Goal: Transaction & Acquisition: Purchase product/service

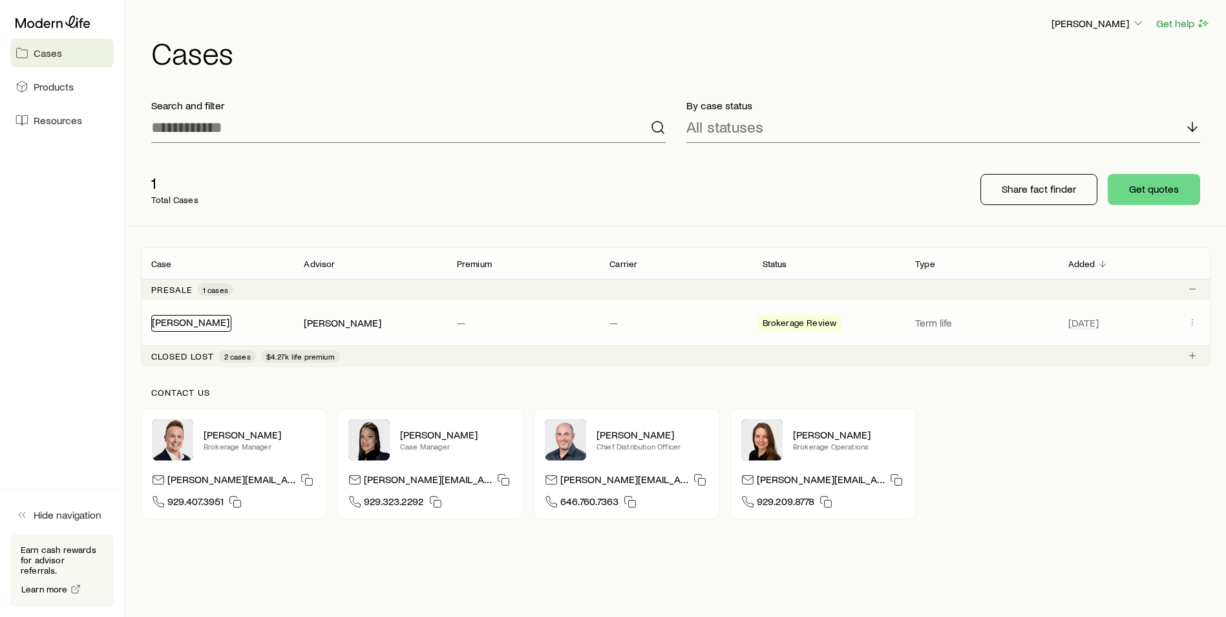
click at [176, 323] on link "[PERSON_NAME]" at bounding box center [191, 321] width 78 height 12
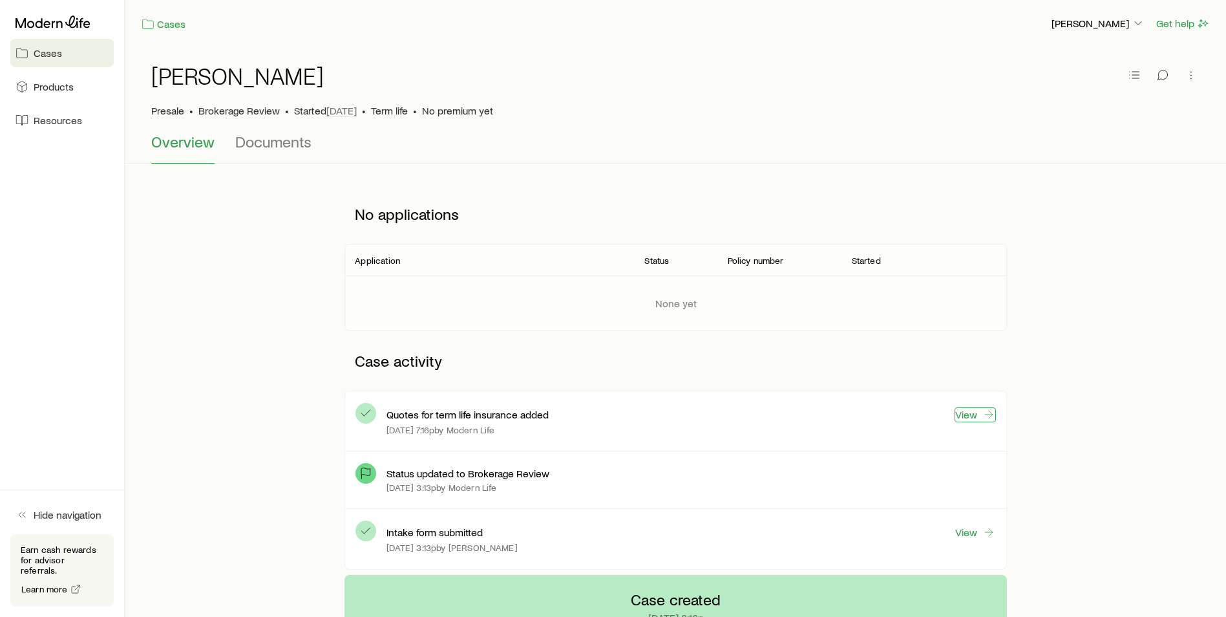
click at [971, 412] on link "View" at bounding box center [975, 414] width 41 height 15
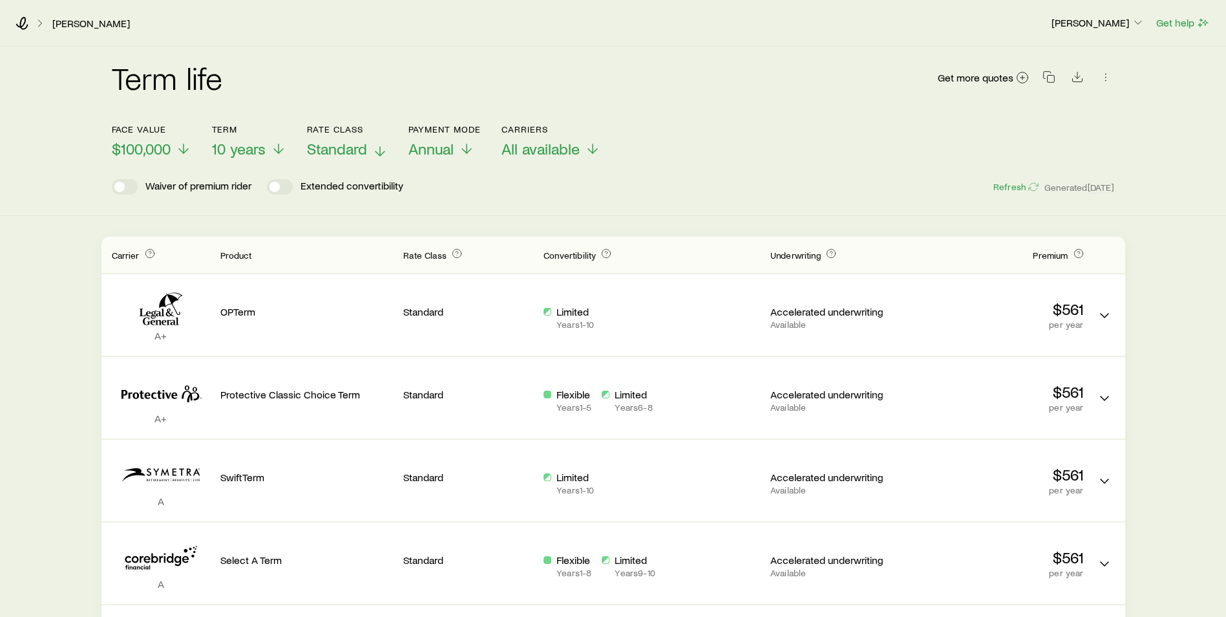
click at [344, 149] on span "Standard" at bounding box center [337, 149] width 60 height 18
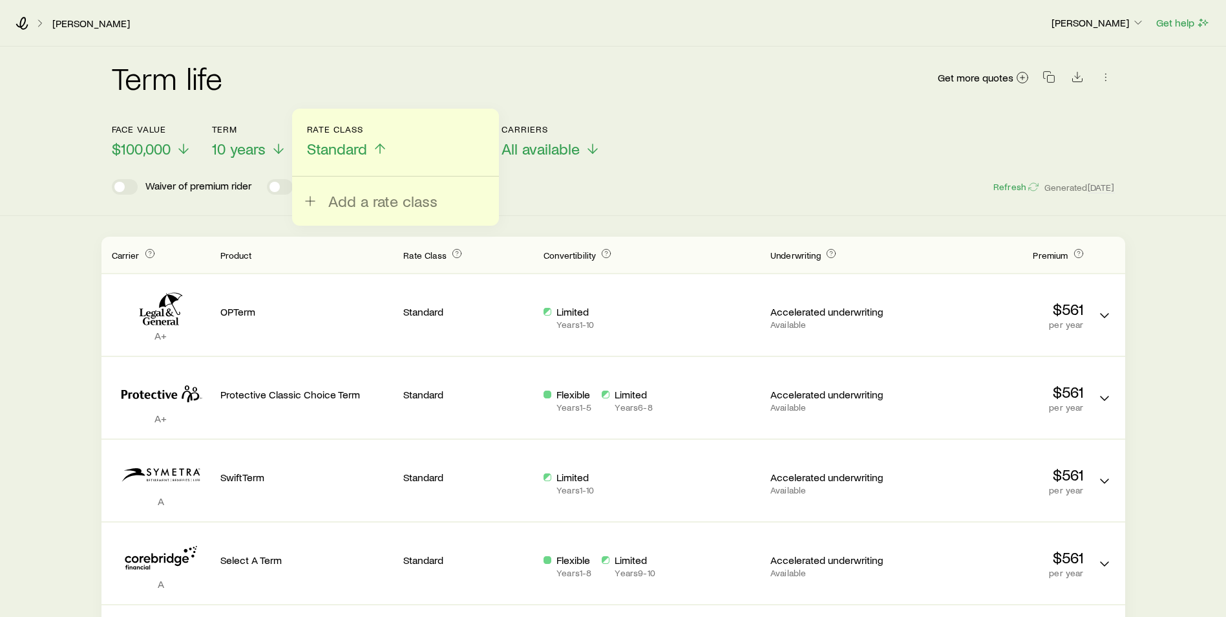
click at [341, 148] on span "Standard" at bounding box center [337, 149] width 60 height 18
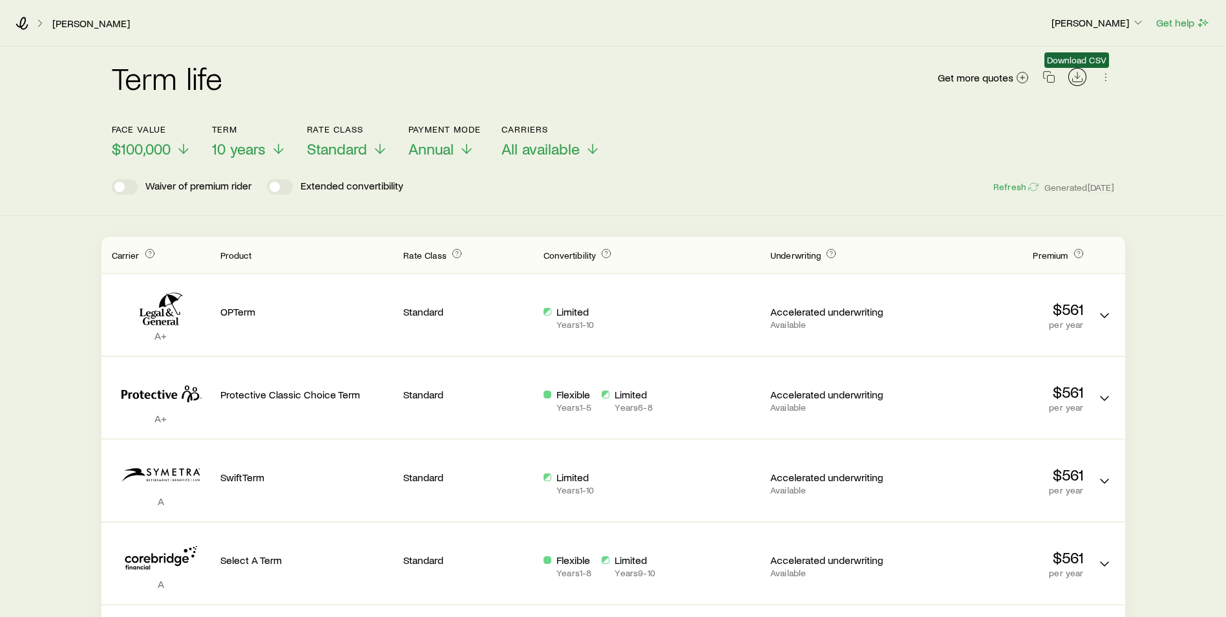
click at [1079, 77] on icon "Download CSV" at bounding box center [1077, 76] width 13 height 13
click at [682, 69] on div "Term life Get more quotes" at bounding box center [613, 85] width 1003 height 47
click at [149, 254] on icon "Term quotes" at bounding box center [150, 253] width 10 height 10
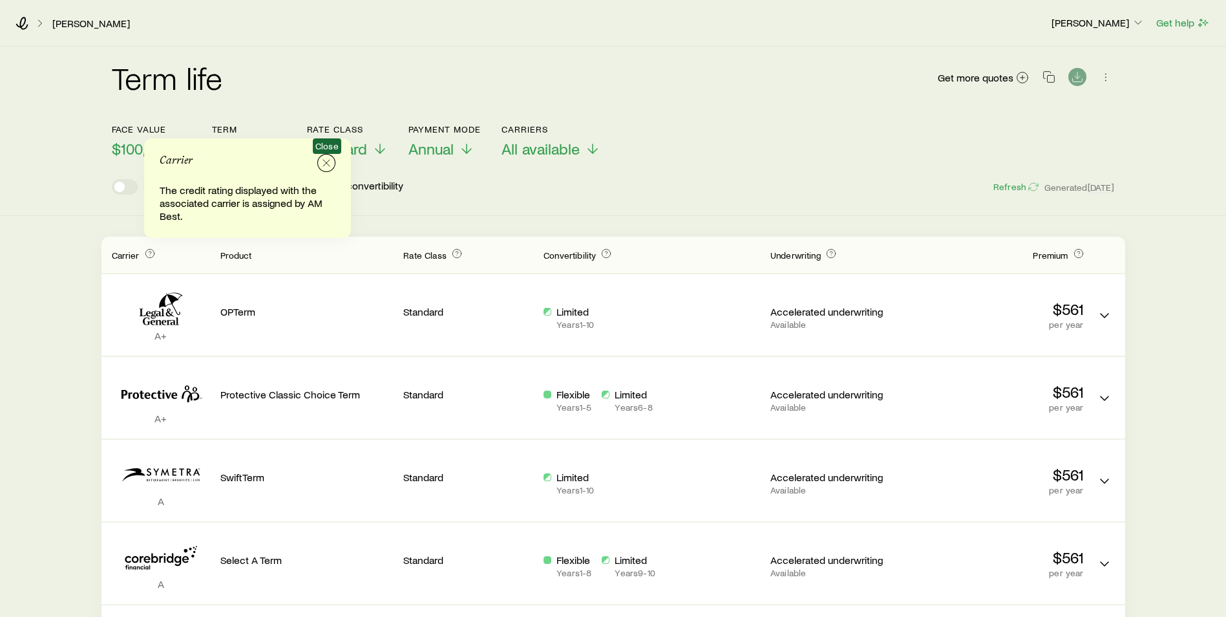
click at [326, 167] on icon "button" at bounding box center [326, 162] width 13 height 13
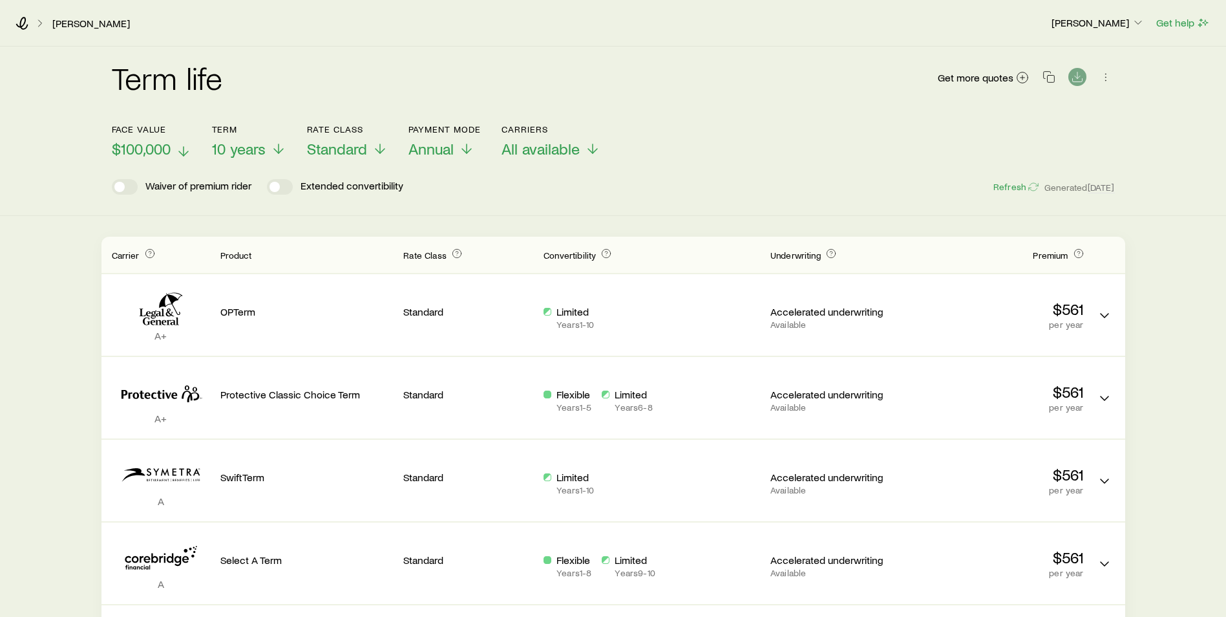
click at [184, 151] on line at bounding box center [184, 151] width 0 height 9
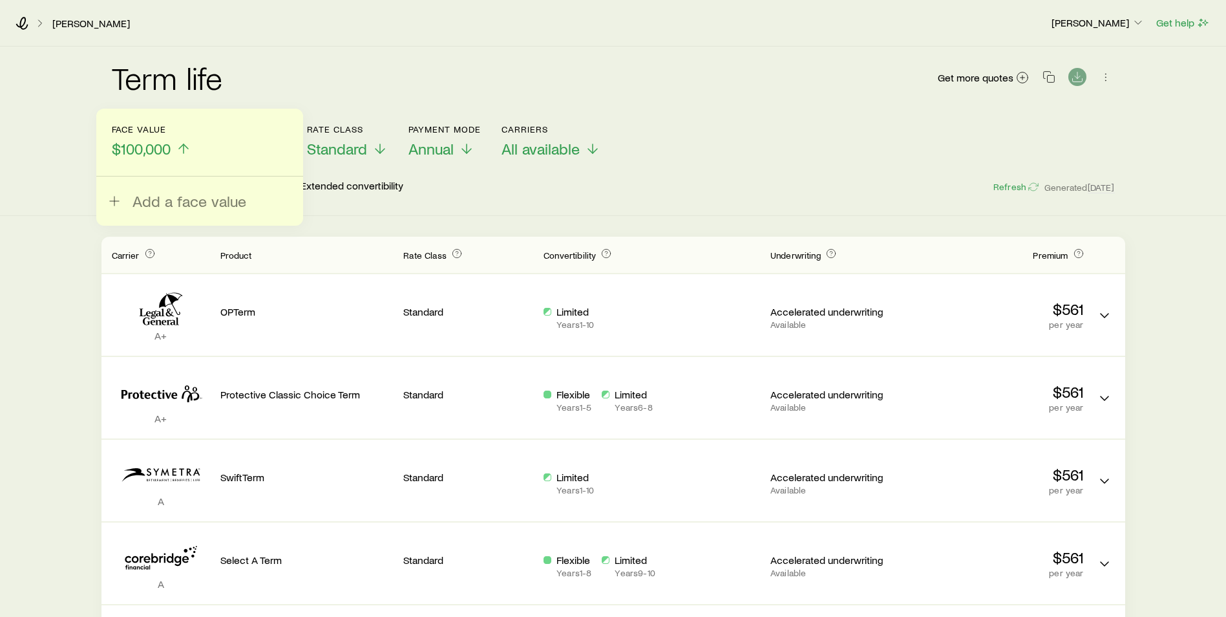
click at [184, 151] on line at bounding box center [184, 148] width 0 height 9
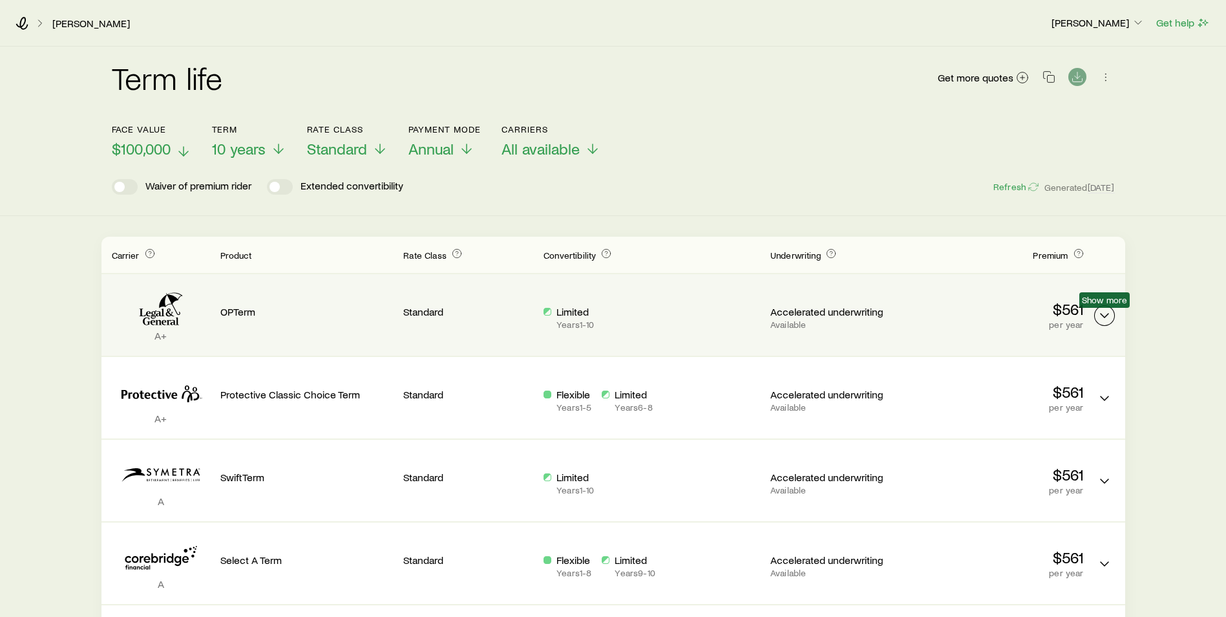
click at [1106, 313] on icon "Term quotes" at bounding box center [1105, 316] width 16 height 16
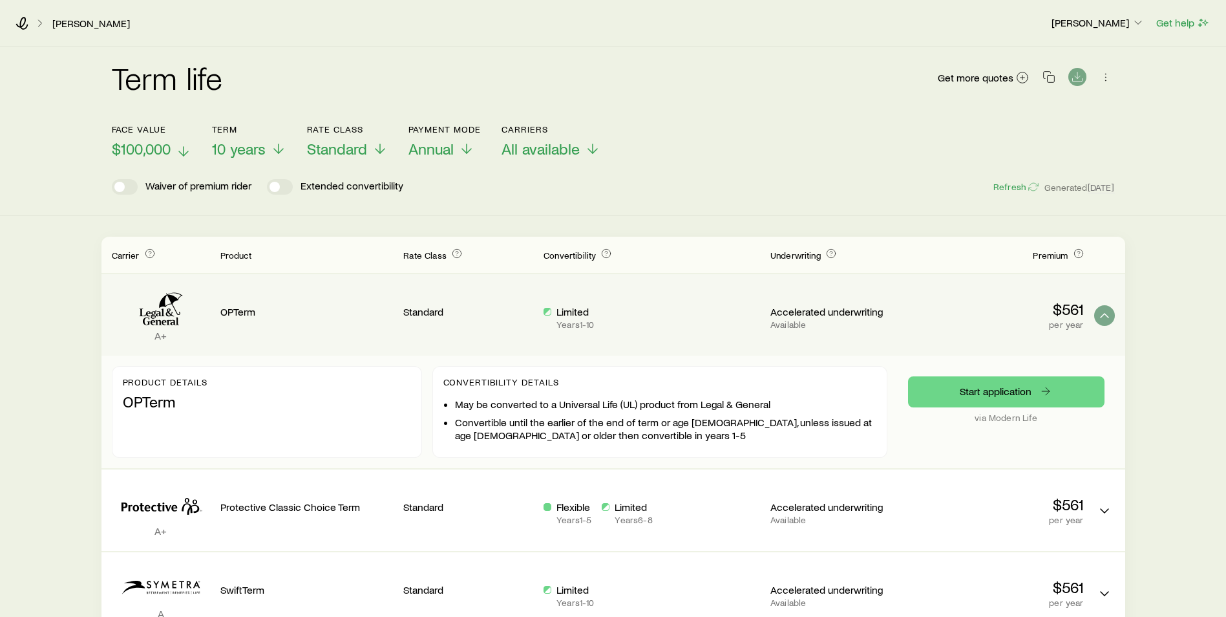
click at [71, 370] on div "Term life Get more quotes Face value $100,000 Term 10 years Rate Class Standard…" at bounding box center [613, 588] width 1226 height 1083
click at [1105, 313] on icon "Term quotes" at bounding box center [1105, 316] width 16 height 16
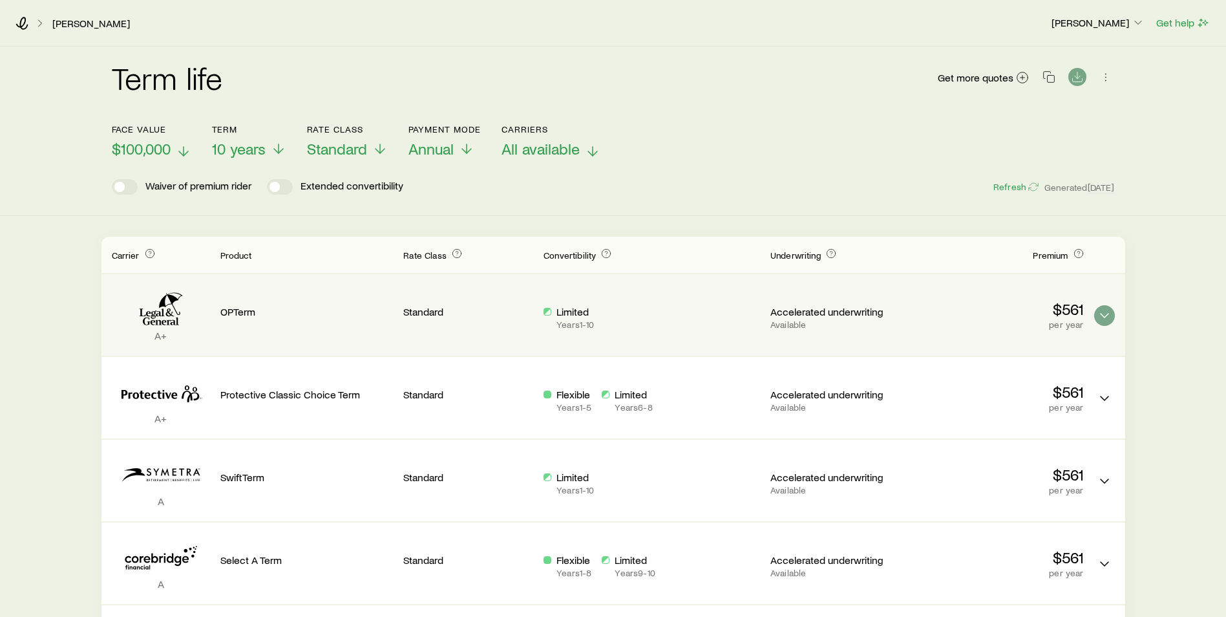
click at [589, 151] on icon at bounding box center [593, 151] width 16 height 16
click at [778, 104] on div "Term life Get more quotes" at bounding box center [613, 85] width 1003 height 47
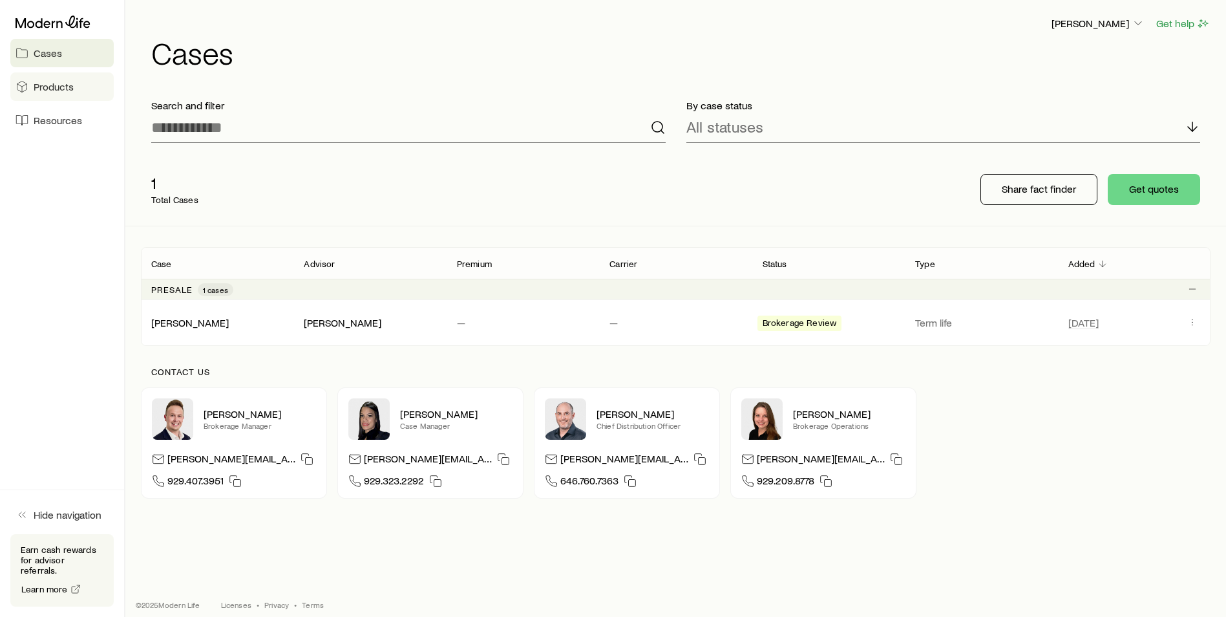
click at [47, 84] on span "Products" at bounding box center [54, 86] width 40 height 13
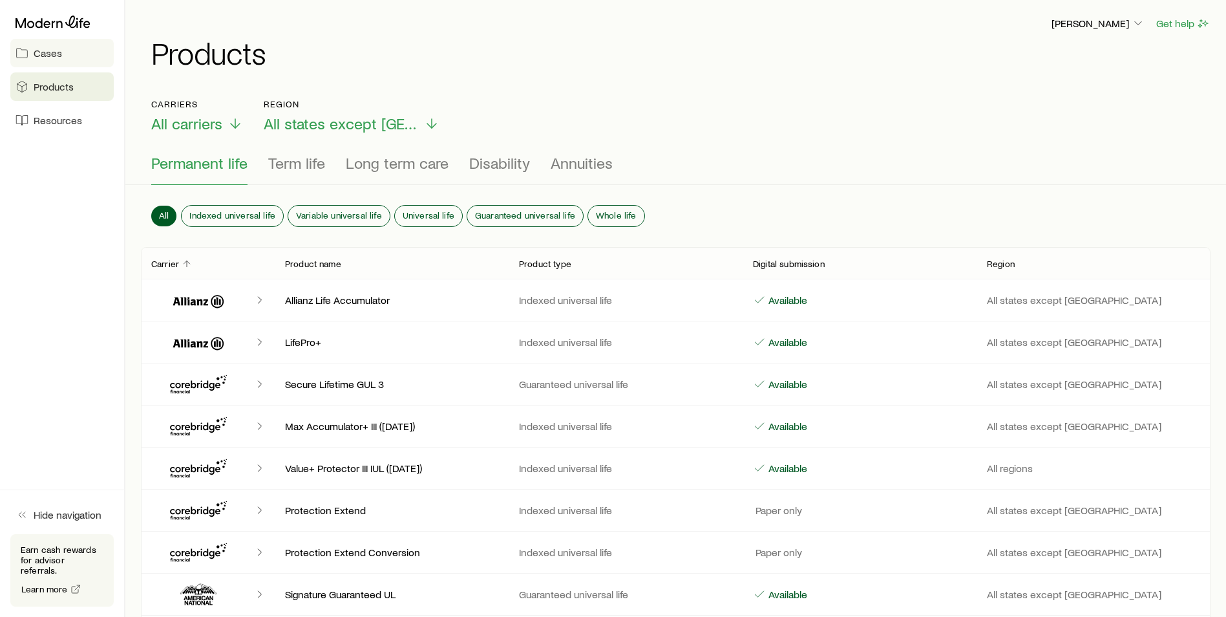
click at [48, 52] on span "Cases" at bounding box center [48, 53] width 28 height 13
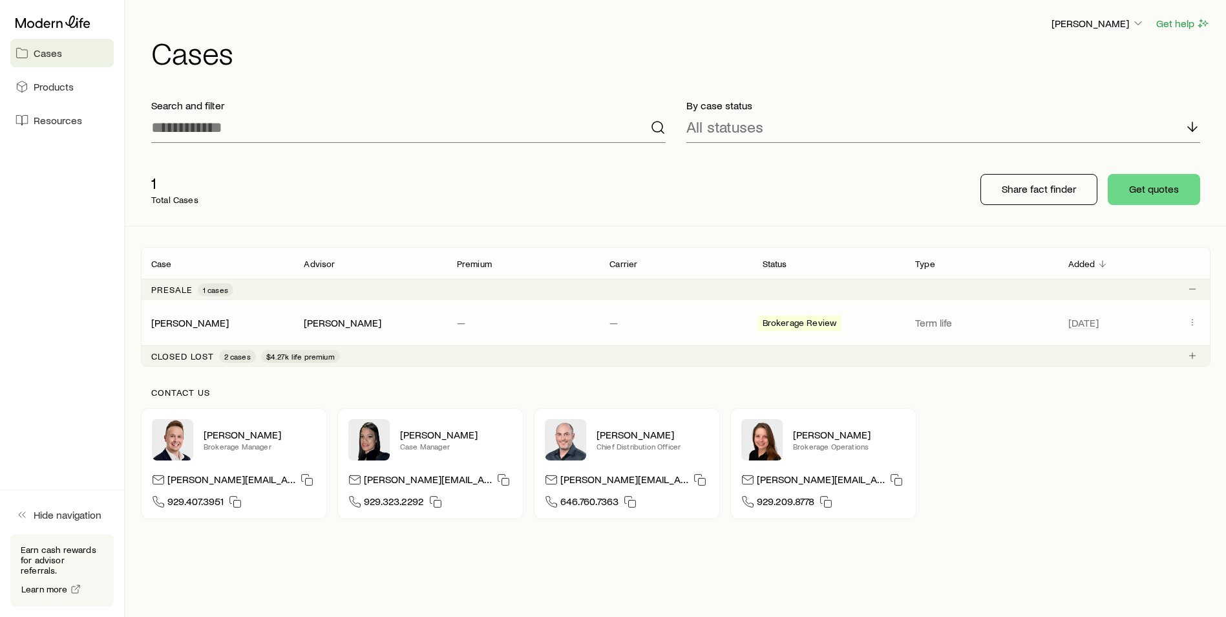
click at [801, 323] on span "Brokerage Review" at bounding box center [800, 324] width 74 height 14
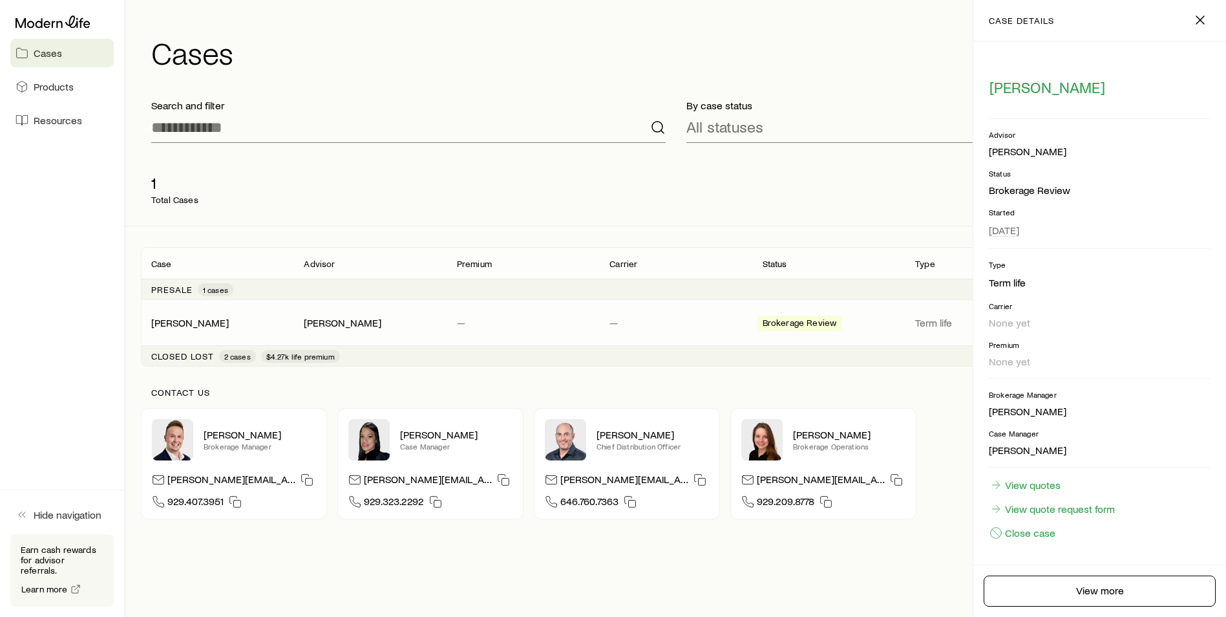
drag, startPoint x: 784, startPoint y: 319, endPoint x: 813, endPoint y: 337, distance: 34.3
click at [785, 318] on span "Brokerage Review" at bounding box center [800, 324] width 74 height 14
click at [688, 267] on div "Carrier" at bounding box center [675, 263] width 153 height 16
click at [538, 217] on div "1 Total Cases Share fact finder Get quotes" at bounding box center [676, 189] width 1070 height 72
click at [1198, 14] on icon "button" at bounding box center [1200, 20] width 16 height 16
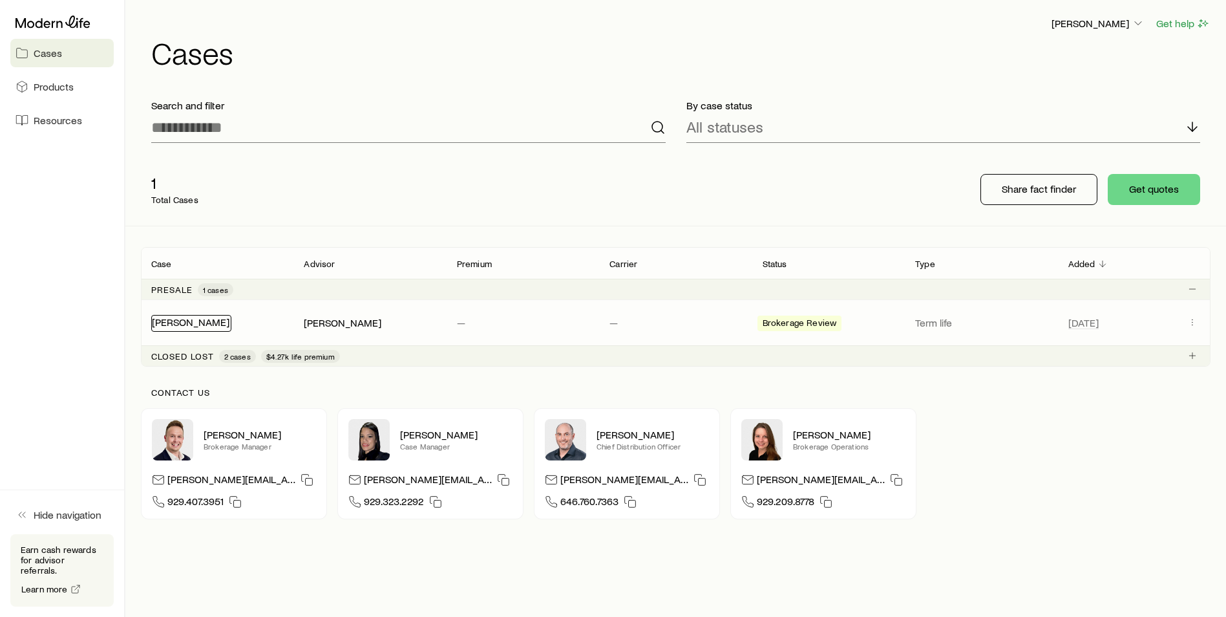
click at [165, 323] on link "[PERSON_NAME]" at bounding box center [191, 321] width 78 height 12
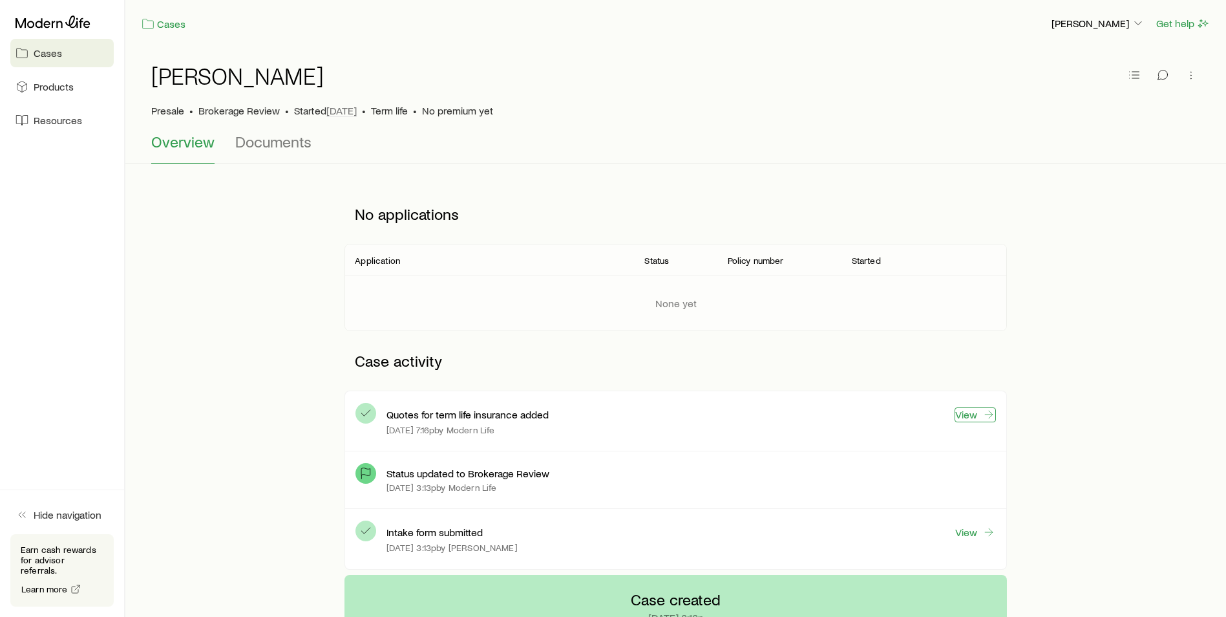
click at [971, 411] on link "View" at bounding box center [975, 414] width 41 height 15
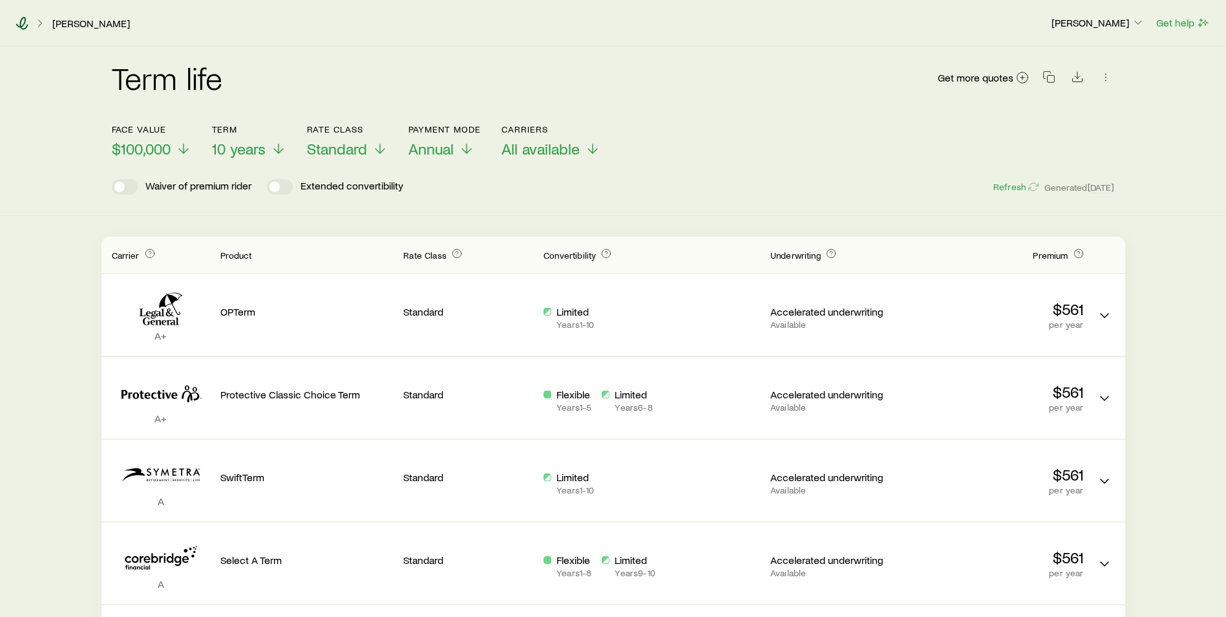
click at [21, 23] on icon at bounding box center [22, 23] width 13 height 13
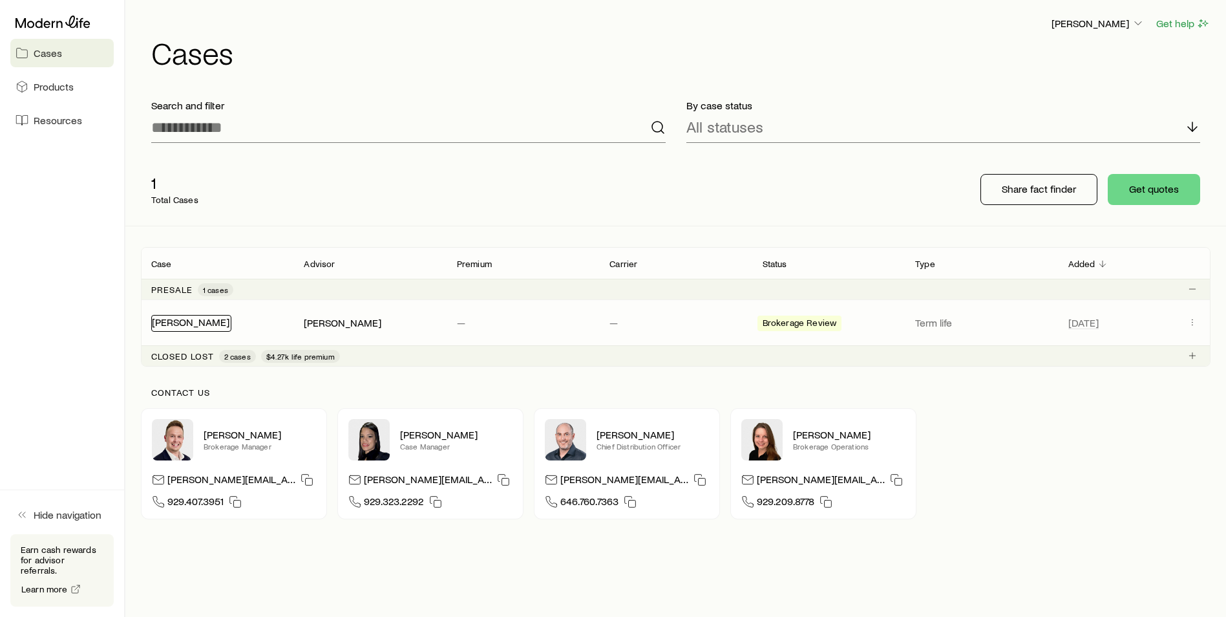
click at [175, 324] on link "[PERSON_NAME]" at bounding box center [191, 321] width 78 height 12
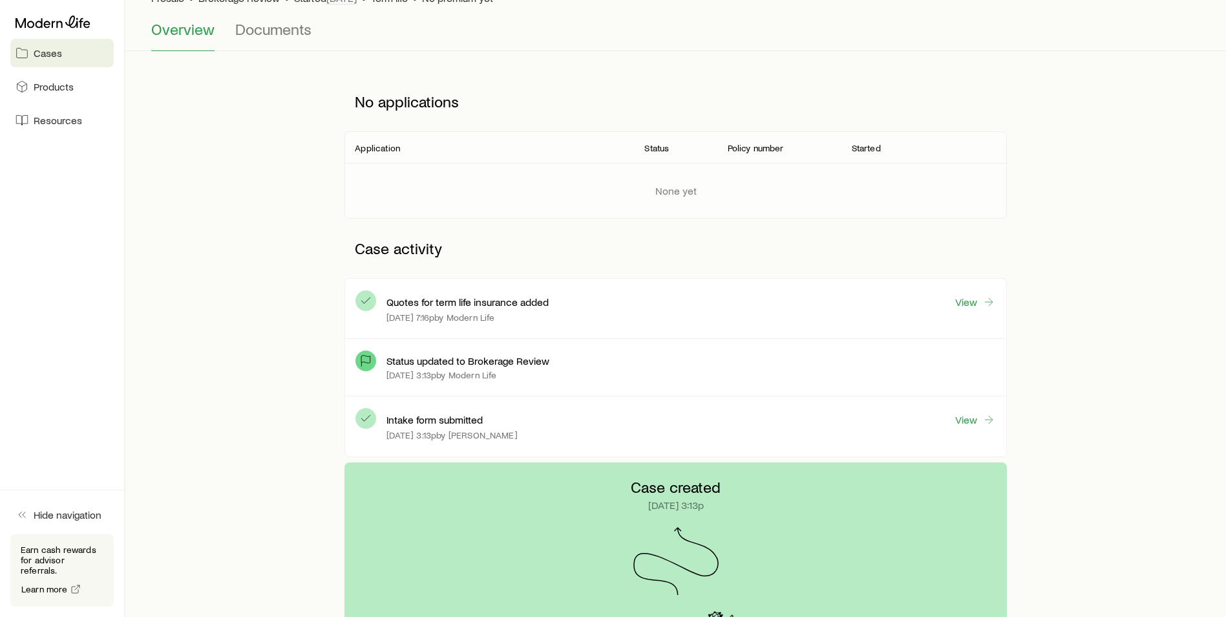
scroll to position [68, 0]
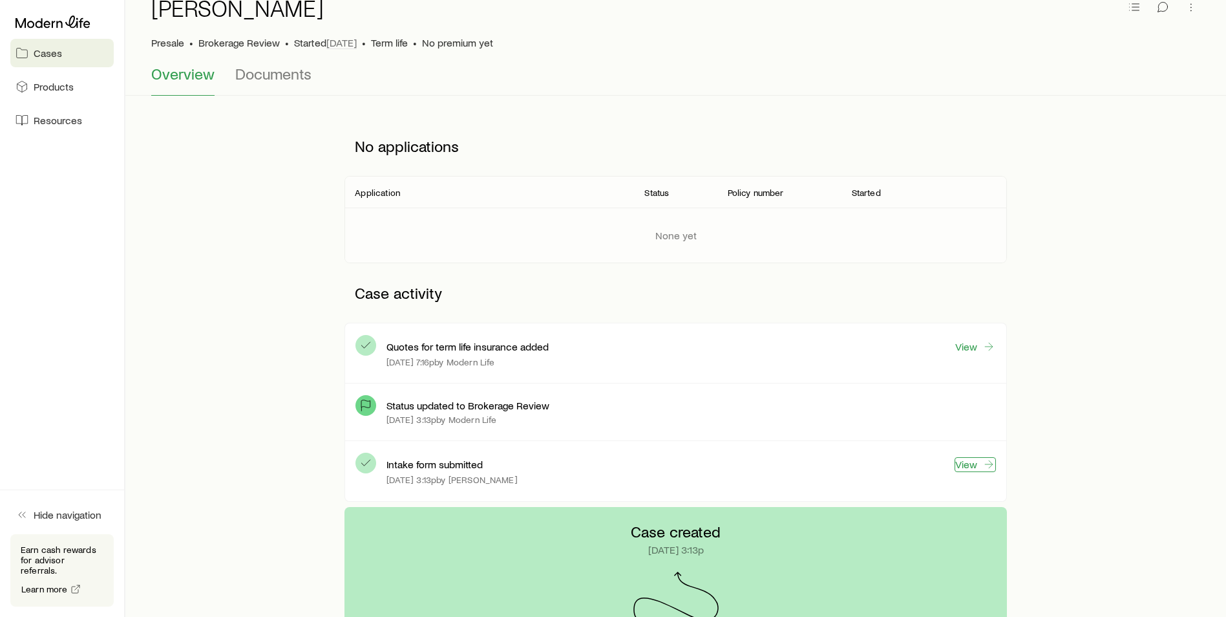
click at [966, 465] on link "View" at bounding box center [975, 464] width 41 height 15
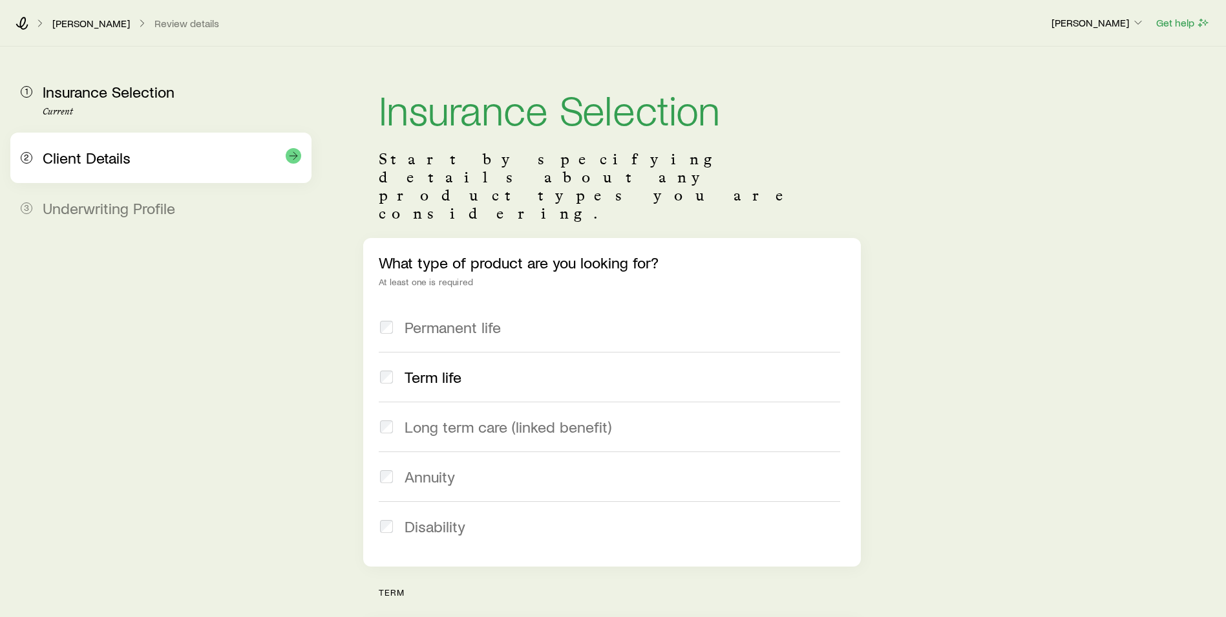
click at [69, 160] on span "Client Details" at bounding box center [87, 157] width 88 height 19
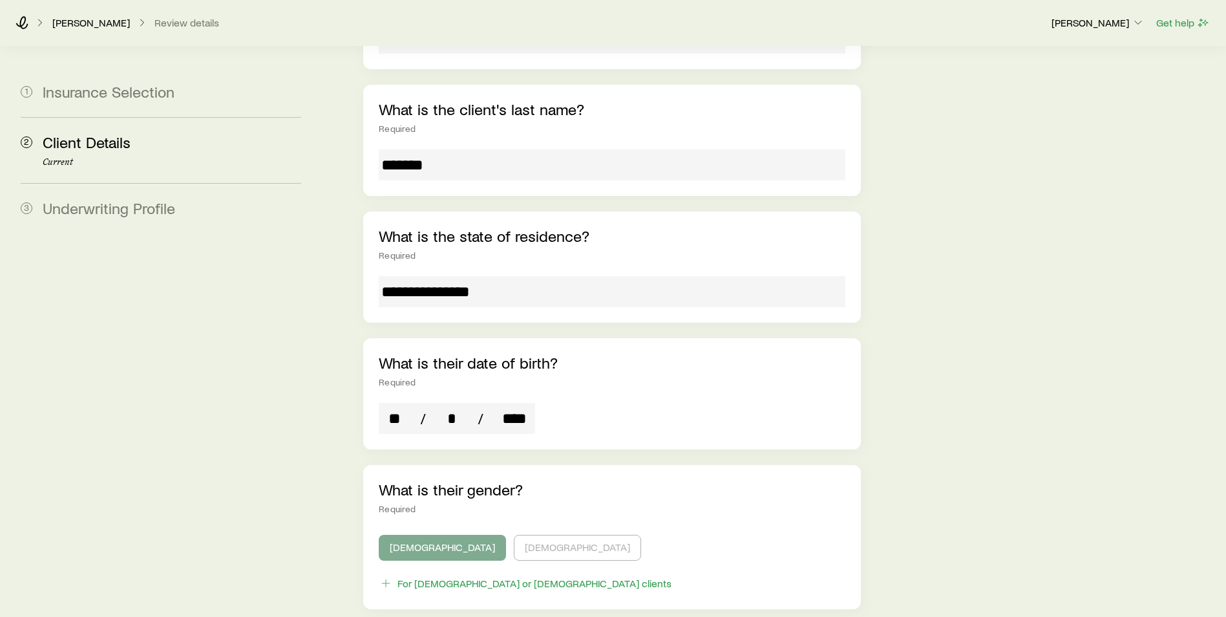
scroll to position [223, 0]
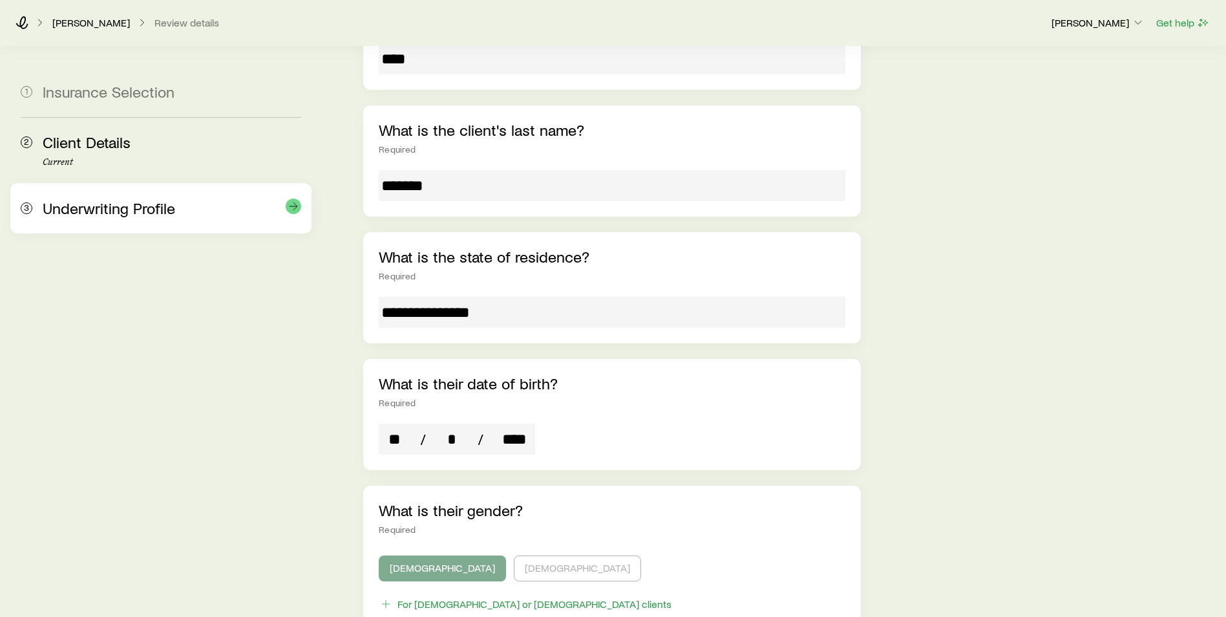
click at [84, 202] on span "Underwriting Profile" at bounding box center [109, 207] width 132 height 19
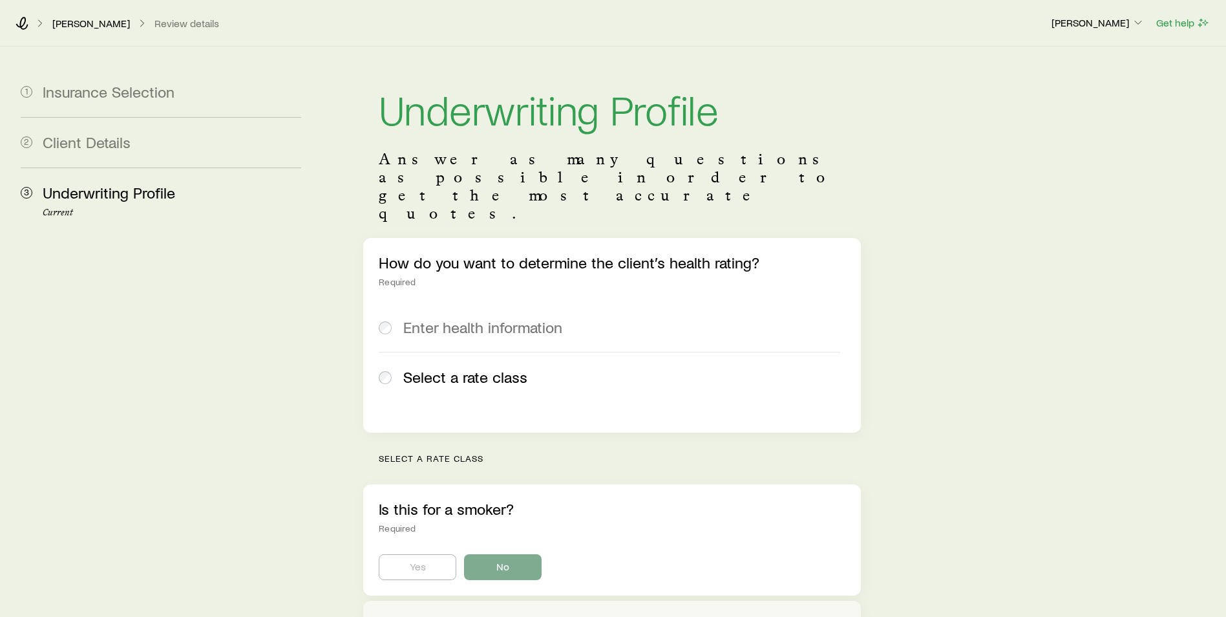
scroll to position [223, 0]
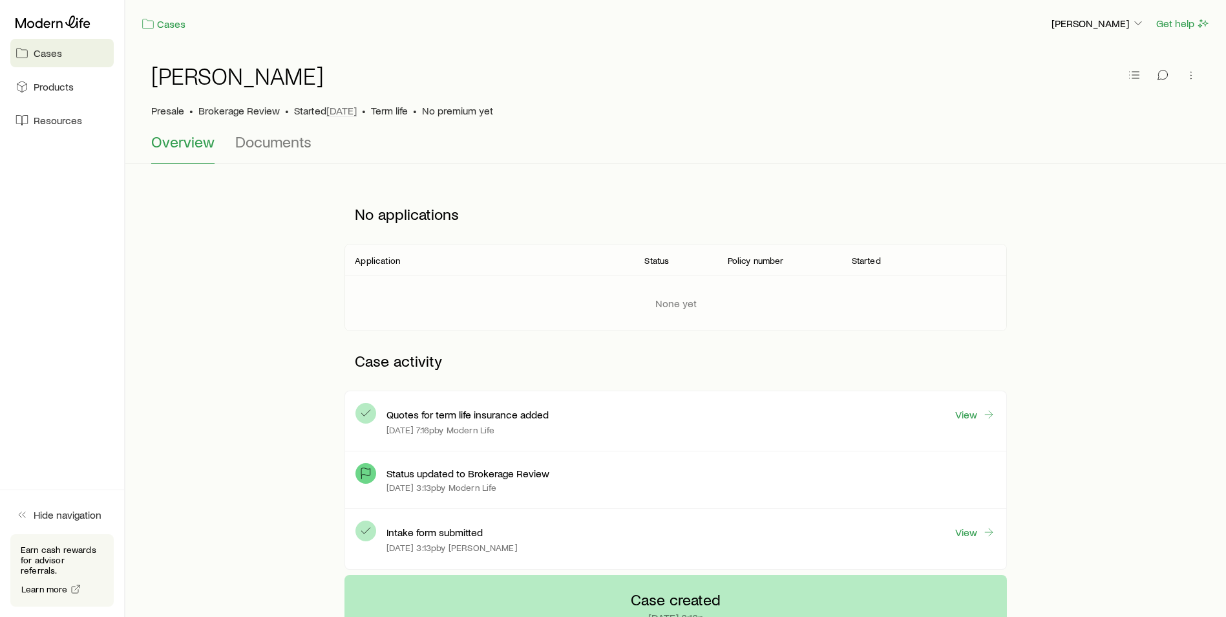
click at [45, 51] on span "Cases" at bounding box center [48, 53] width 28 height 13
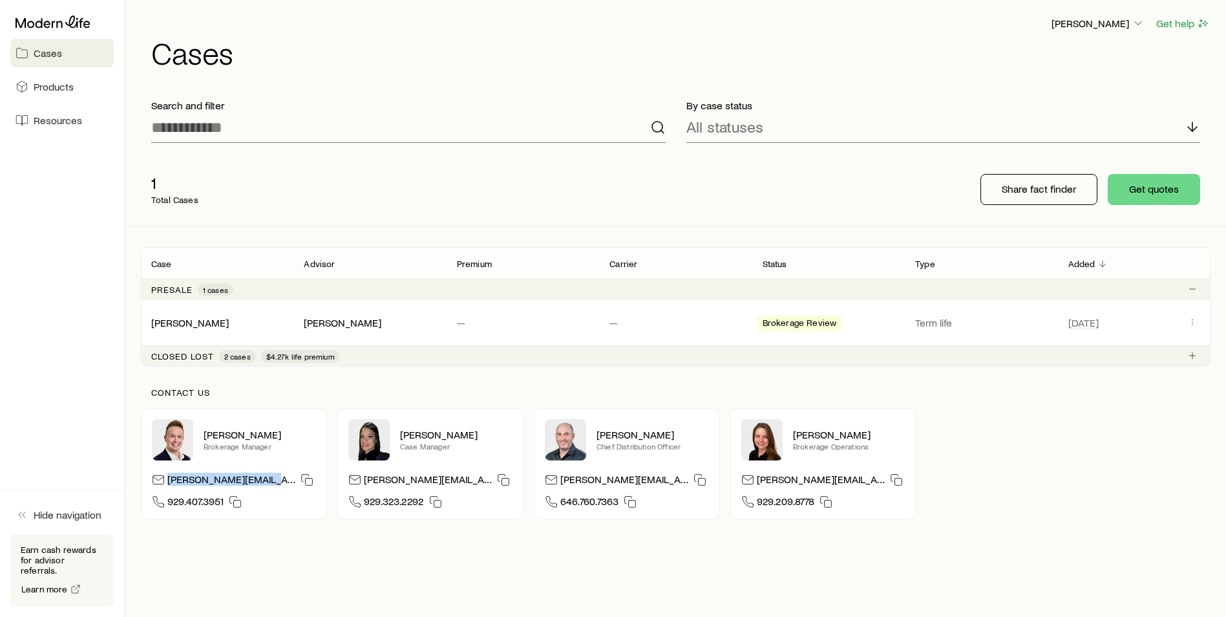
drag, startPoint x: 271, startPoint y: 479, endPoint x: 169, endPoint y: 474, distance: 101.6
click at [169, 474] on div "[PERSON_NAME][EMAIL_ADDRESS][DOMAIN_NAME]" at bounding box center [241, 480] width 149 height 19
click at [365, 436] on img at bounding box center [368, 439] width 41 height 41
click at [362, 436] on img at bounding box center [368, 439] width 41 height 41
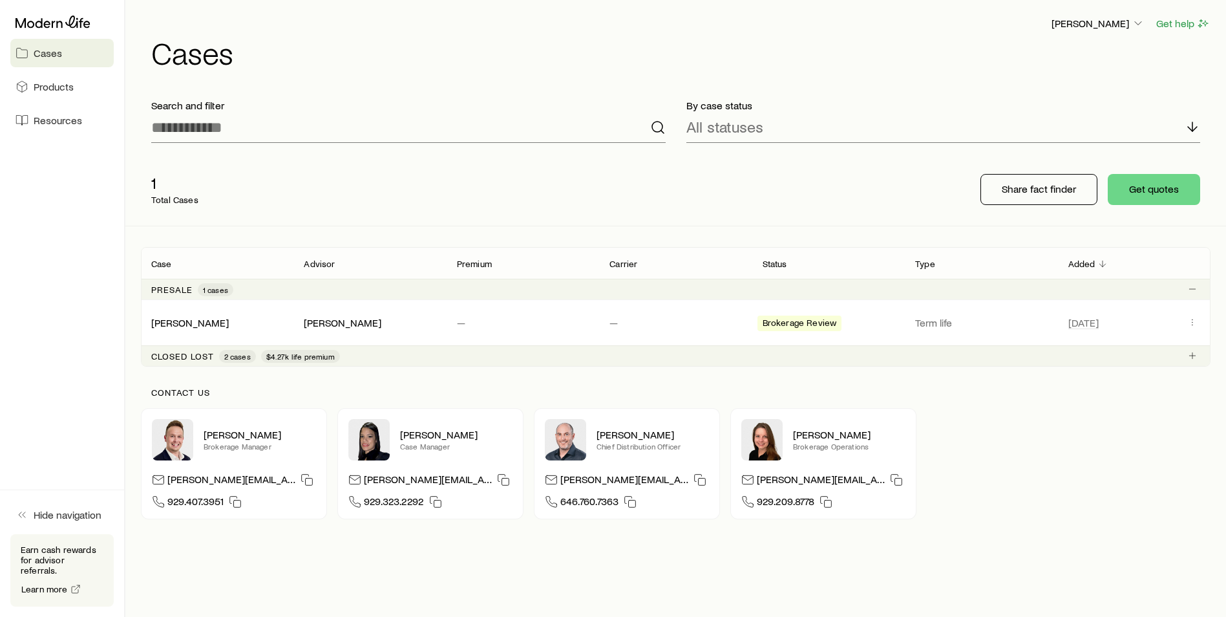
drag, startPoint x: 362, startPoint y: 436, endPoint x: 436, endPoint y: 434, distance: 74.4
click at [436, 434] on p "[PERSON_NAME]" at bounding box center [456, 434] width 112 height 13
drag, startPoint x: 436, startPoint y: 434, endPoint x: 383, endPoint y: 439, distance: 53.2
click at [383, 439] on img at bounding box center [368, 439] width 41 height 41
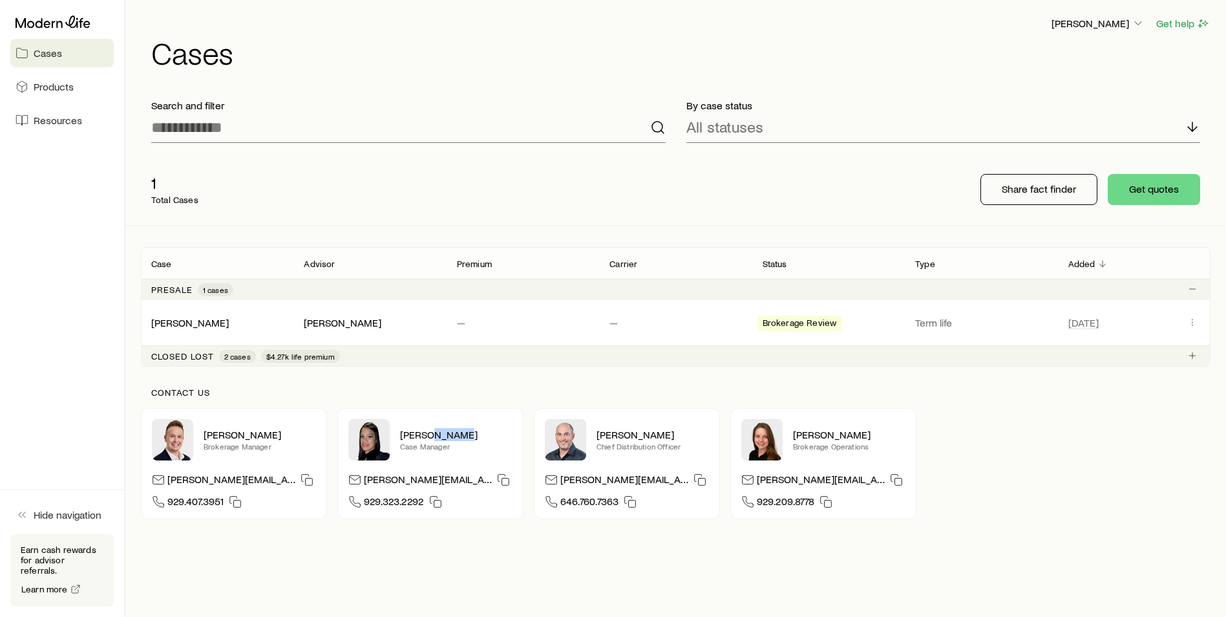
click at [383, 438] on img at bounding box center [368, 439] width 41 height 41
